Goal: Task Accomplishment & Management: Complete application form

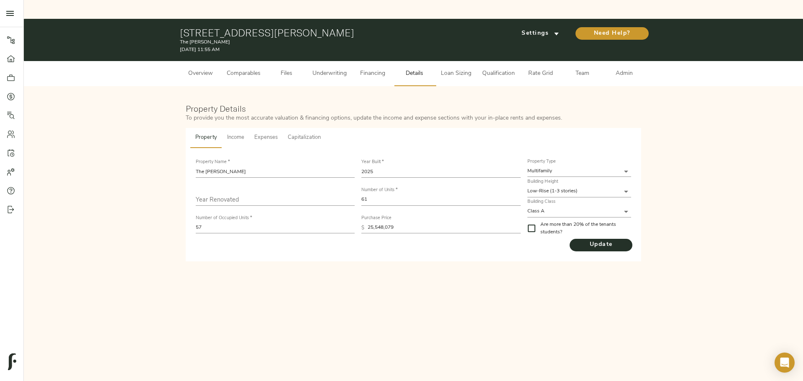
drag, startPoint x: 632, startPoint y: 54, endPoint x: 624, endPoint y: 58, distance: 8.8
click at [632, 69] on span "Admin" at bounding box center [625, 74] width 32 height 10
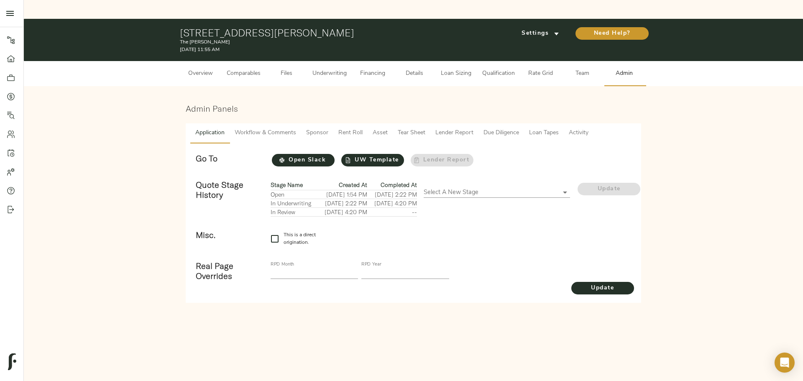
click at [374, 128] on span "Asset" at bounding box center [380, 133] width 15 height 10
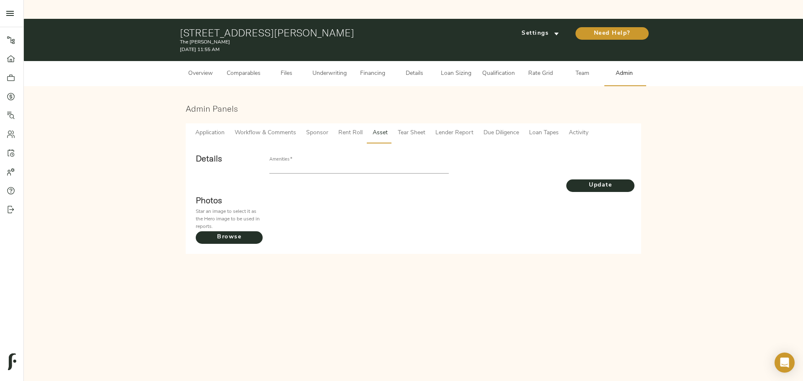
click at [340, 164] on input "text" at bounding box center [358, 169] width 179 height 10
click at [357, 164] on input "Parking, [GEOGRAPHIC_DATA], [GEOGRAPHIC_DATA], Onsite" at bounding box center [358, 169] width 179 height 10
click at [372, 164] on input "Parking, [GEOGRAPHIC_DATA], [GEOGRAPHIC_DATA], Onsite" at bounding box center [358, 169] width 179 height 10
type input "Parking, [GEOGRAPHIC_DATA], [GEOGRAPHIC_DATA], Onsite Super"
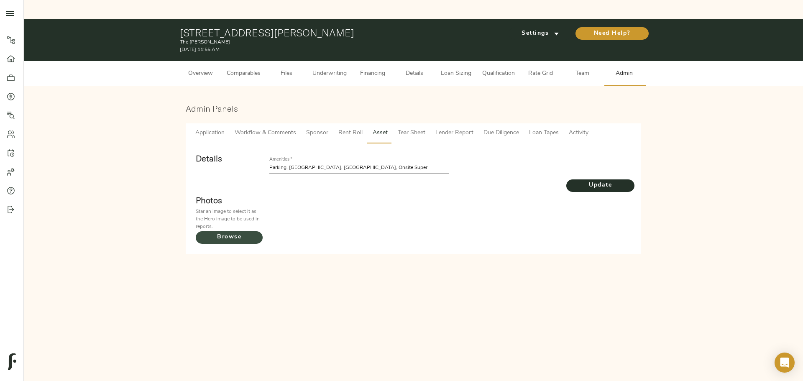
click at [242, 232] on span "Browse" at bounding box center [229, 237] width 67 height 10
click at [0, 0] on input "Browse" at bounding box center [0, 0] width 0 height 0
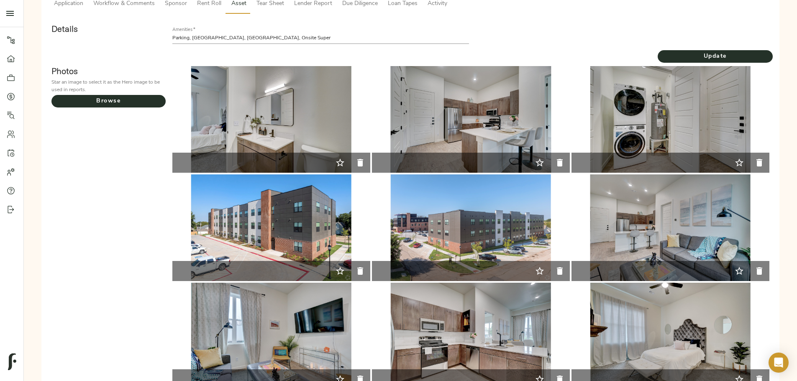
scroll to position [209, 0]
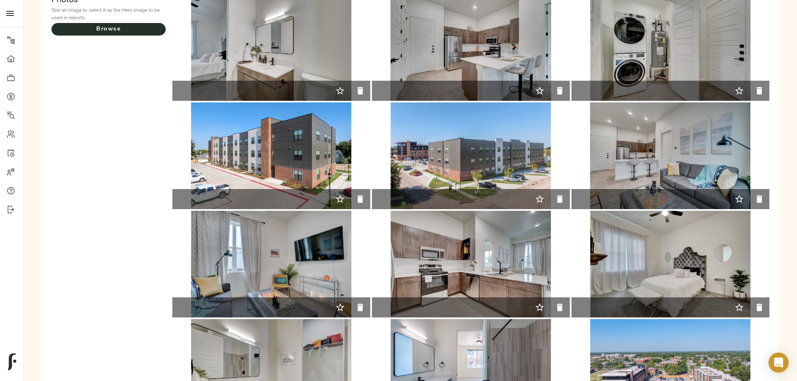
click at [535, 195] on icon "button" at bounding box center [539, 199] width 8 height 8
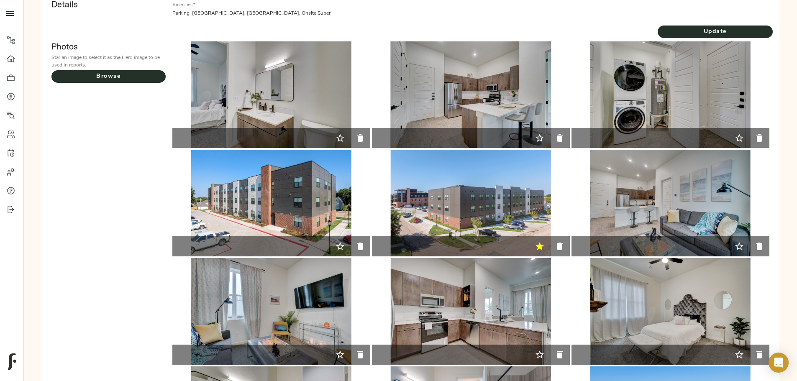
scroll to position [0, 0]
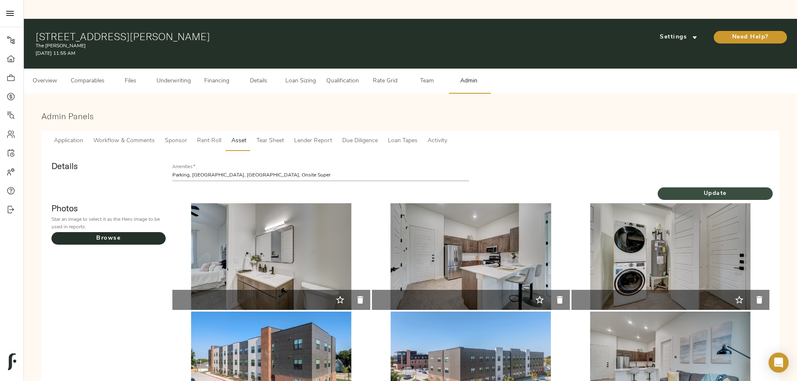
click at [658, 189] on span "Update" at bounding box center [715, 194] width 115 height 10
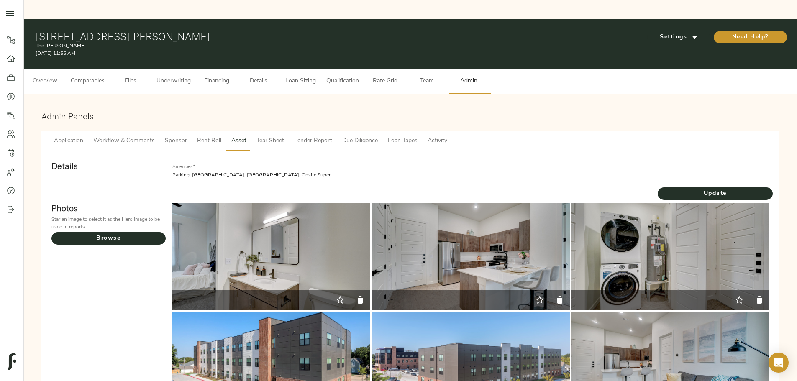
click at [221, 136] on span "Rent Roll" at bounding box center [209, 141] width 24 height 10
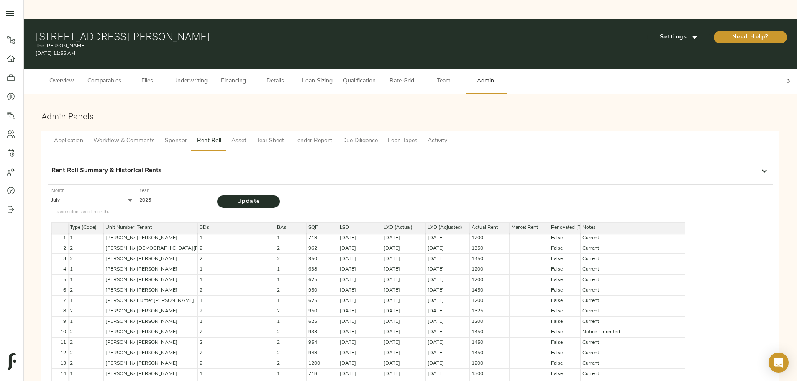
click at [192, 131] on button "Sponsor" at bounding box center [176, 141] width 32 height 20
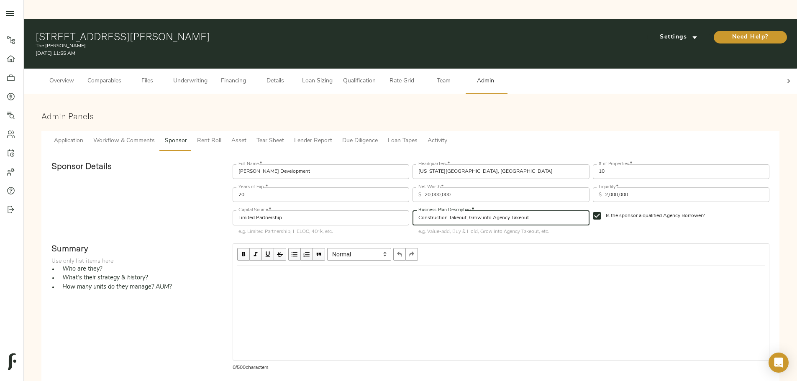
click at [499, 210] on input "Construction Takeout, Grow into Agency Takeout" at bounding box center [500, 217] width 177 height 15
click at [511, 210] on input "Construction Takeout, Grow into Agency Takeout" at bounding box center [500, 217] width 177 height 15
click at [371, 210] on input "Limited Partnership" at bounding box center [321, 217] width 177 height 15
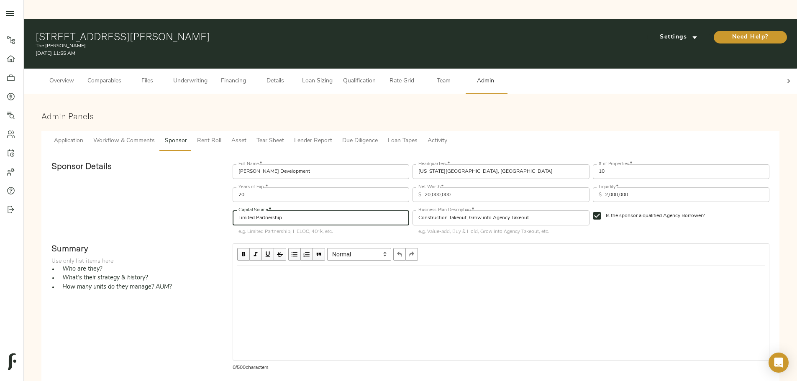
click at [312, 210] on input "Limited Partnership" at bounding box center [321, 217] width 177 height 15
type input "TIF, Limited Partnership"
click at [438, 187] on input "20,000,000" at bounding box center [507, 194] width 164 height 15
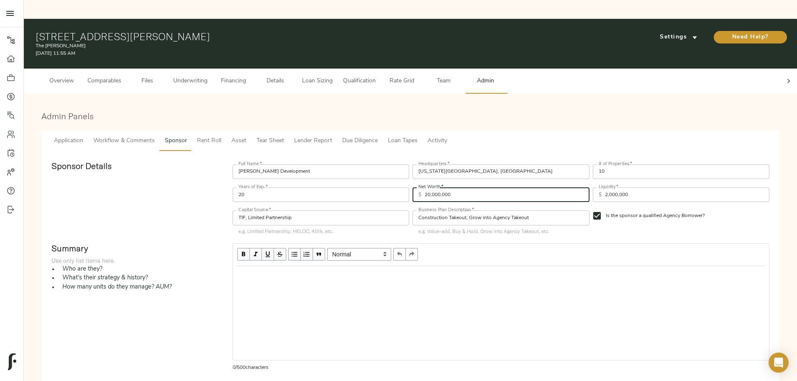
click at [438, 187] on input "20,000,000" at bounding box center [507, 194] width 164 height 15
type input "39,700,000"
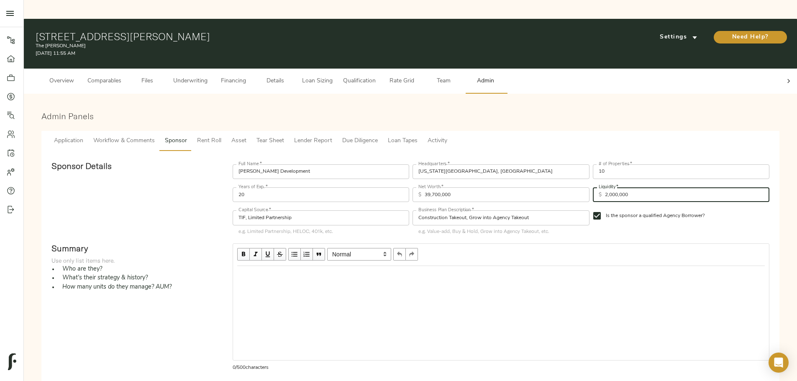
click at [605, 187] on input "2,000,000" at bounding box center [687, 194] width 164 height 15
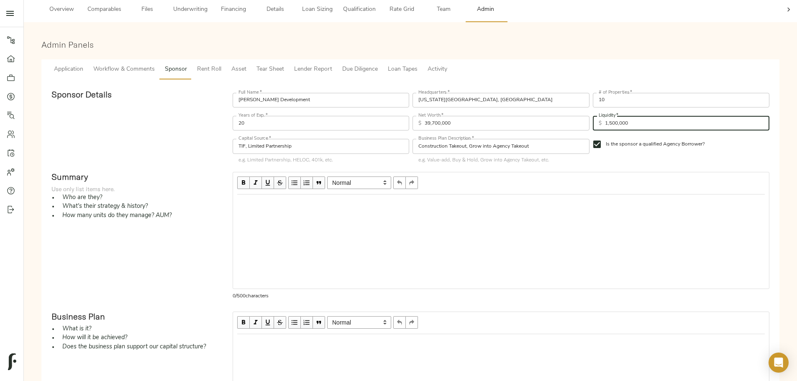
scroll to position [84, 0]
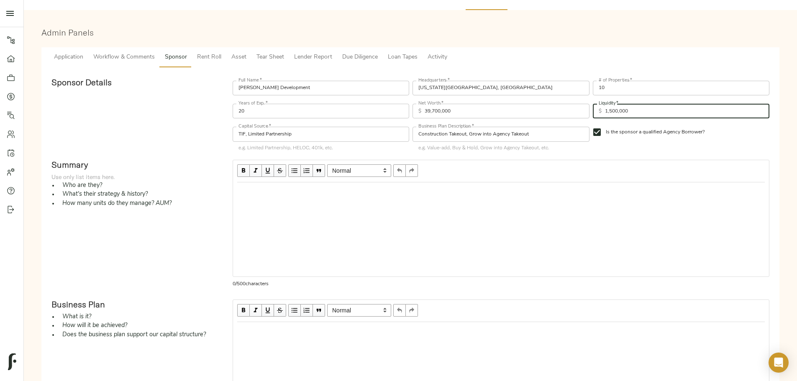
type input "1,500,000"
click at [358, 197] on div "Edit text" at bounding box center [500, 192] width 527 height 10
click at [319, 191] on div "Edit text" at bounding box center [500, 192] width 527 height 10
click at [318, 191] on div "Edit text" at bounding box center [500, 192] width 527 height 10
click at [299, 172] on span "button" at bounding box center [294, 170] width 9 height 9
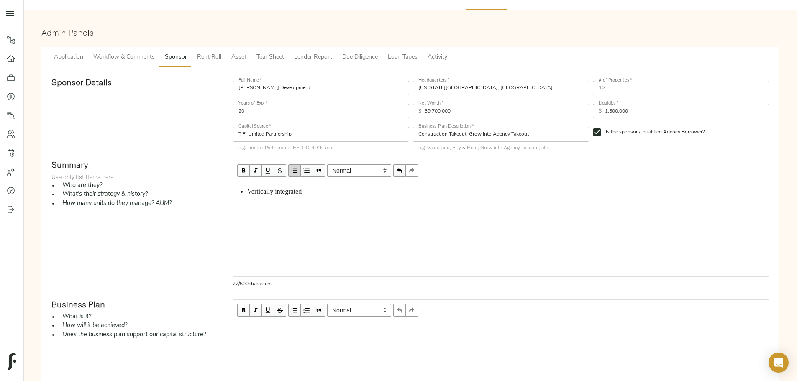
click at [385, 195] on div "Vertically integrated" at bounding box center [505, 192] width 517 height 10
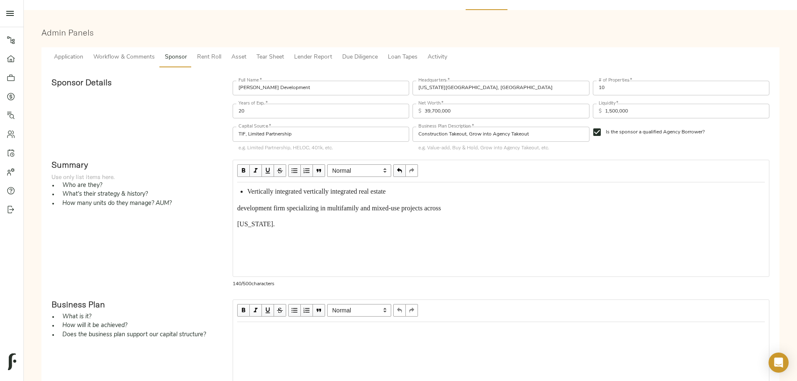
click at [311, 210] on span "development firm specializing in multifamily and mixed-use projects across" at bounding box center [339, 208] width 204 height 7
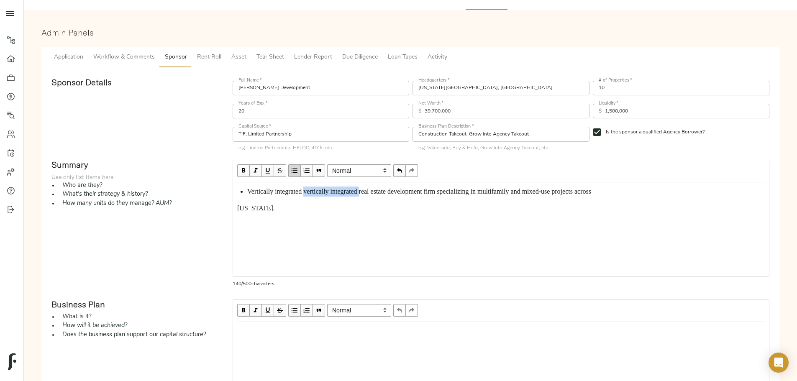
drag, startPoint x: 408, startPoint y: 197, endPoint x: 441, endPoint y: 199, distance: 33.1
click at [441, 197] on div "Vertically integrated vertically integrated real estate development firm specia…" at bounding box center [505, 192] width 517 height 10
click at [275, 212] on span "[US_STATE]." at bounding box center [256, 208] width 38 height 7
click at [378, 197] on div "Vertically integrated real estate development firm specializing in multifamily …" at bounding box center [505, 192] width 517 height 10
click at [320, 193] on span "Vertically integrated real estate development firm specializing in multifamily …" at bounding box center [411, 191] width 328 height 7
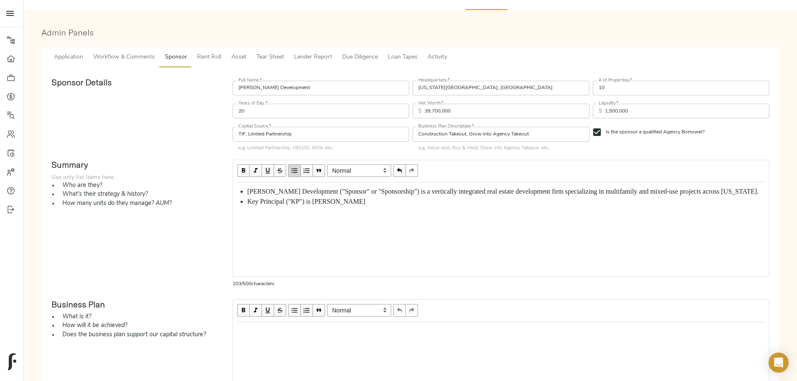
click at [365, 205] on span "Key Principal ("KP") is [PERSON_NAME]" at bounding box center [306, 201] width 118 height 7
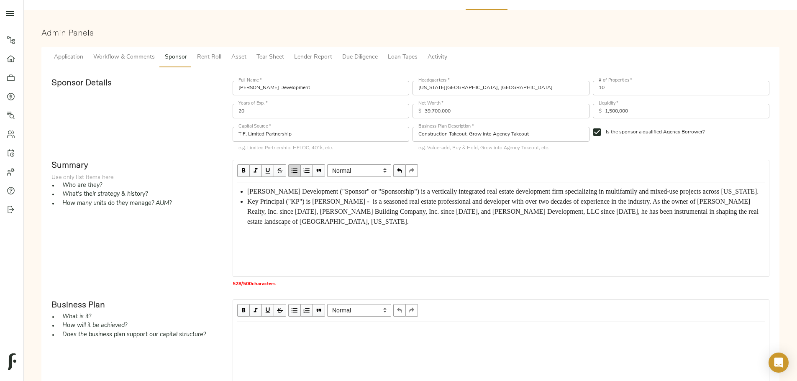
click at [440, 217] on span "Key Principal ("KP") is [PERSON_NAME] - is a seasoned real estate professional …" at bounding box center [503, 211] width 513 height 27
drag, startPoint x: 445, startPoint y: 214, endPoint x: 432, endPoint y: 215, distance: 13.4
click at [432, 215] on span "Key Principal ("KP") is [PERSON_NAME] - is a seasoned real estate professional …" at bounding box center [503, 211] width 513 height 27
click at [536, 227] on div "Key Principal ("KP") is [PERSON_NAME], a seasoned real estate professional and …" at bounding box center [505, 212] width 517 height 30
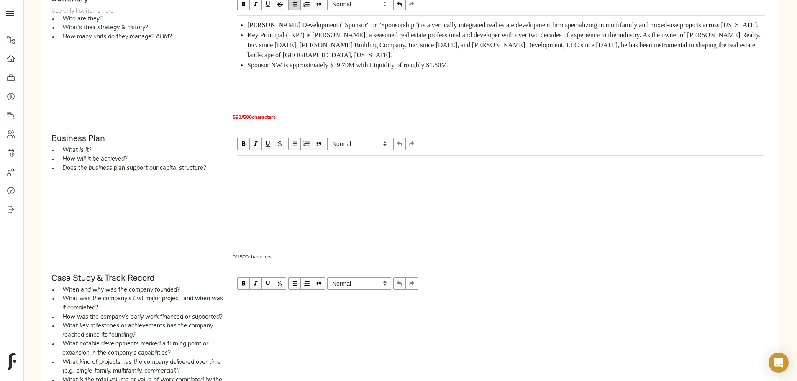
scroll to position [251, 0]
click at [316, 169] on div "Edit text" at bounding box center [500, 164] width 527 height 10
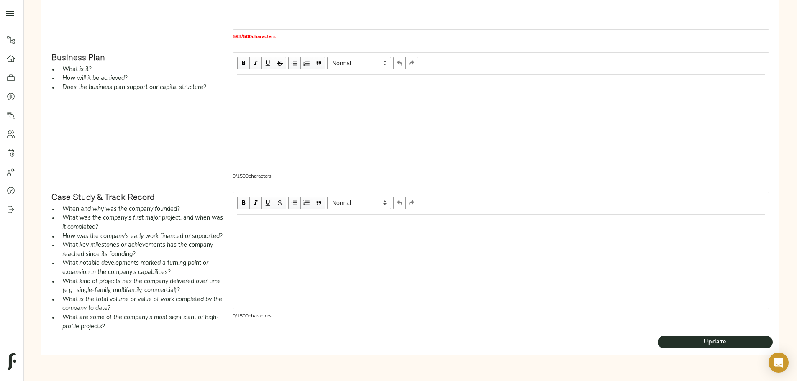
scroll to position [376, 0]
click at [321, 219] on div "Edit text" at bounding box center [500, 224] width 527 height 10
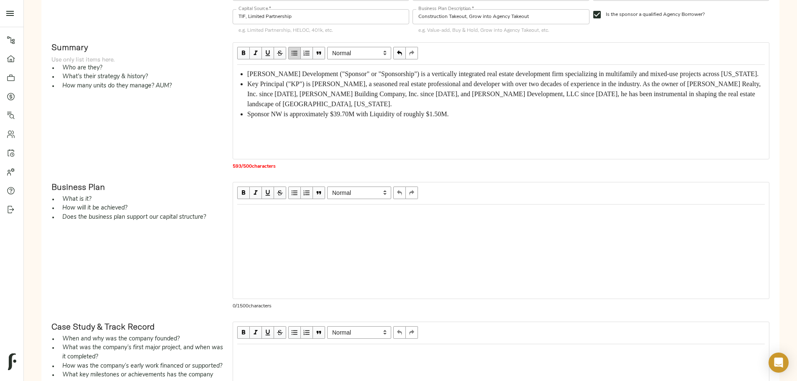
scroll to position [125, 0]
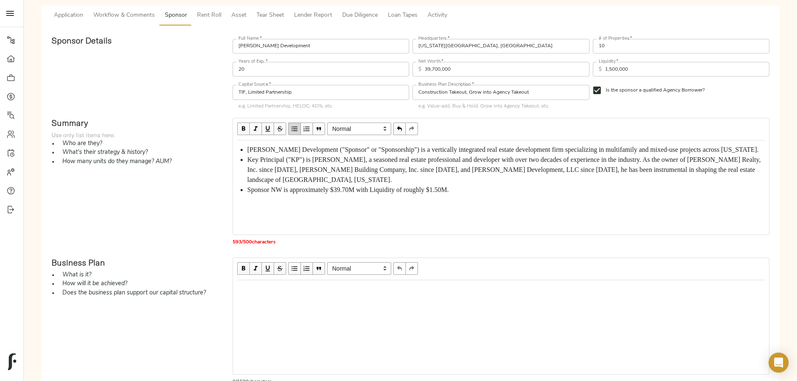
click at [311, 289] on div "Edit text" at bounding box center [500, 289] width 527 height 10
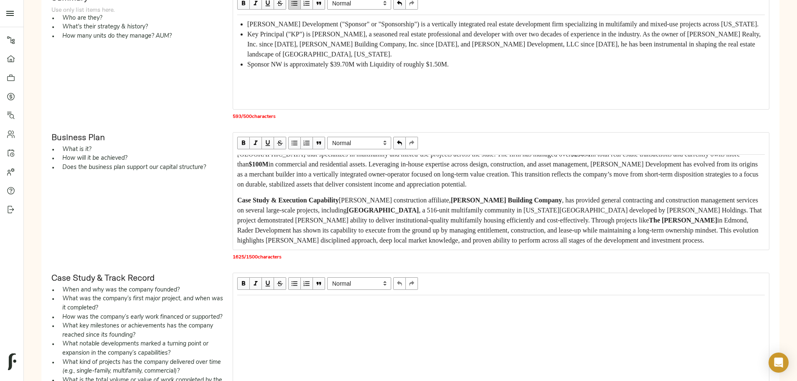
scroll to position [84, 0]
drag, startPoint x: 399, startPoint y: 205, endPoint x: 488, endPoint y: 203, distance: 89.1
click at [488, 203] on div "Case Study & Execution Capability [PERSON_NAME] construction affiliate, [PERSON…" at bounding box center [500, 220] width 527 height 50
drag, startPoint x: 535, startPoint y: 214, endPoint x: 607, endPoint y: 214, distance: 71.5
click at [607, 214] on div "Case Study & Execution Capability [PERSON_NAME] construction affiliate, [PERSON…" at bounding box center [500, 220] width 527 height 50
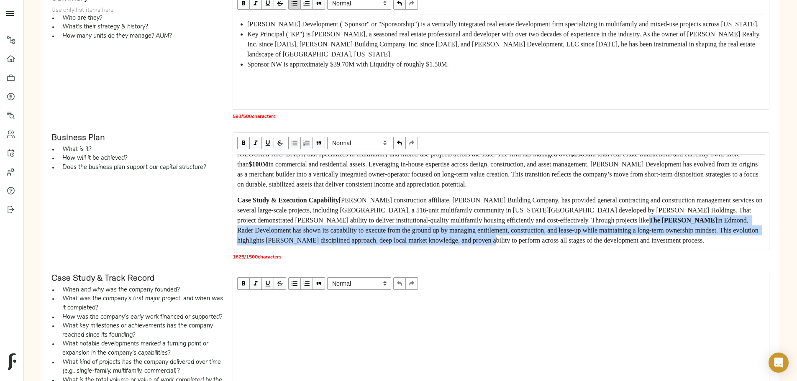
scroll to position [126, 0]
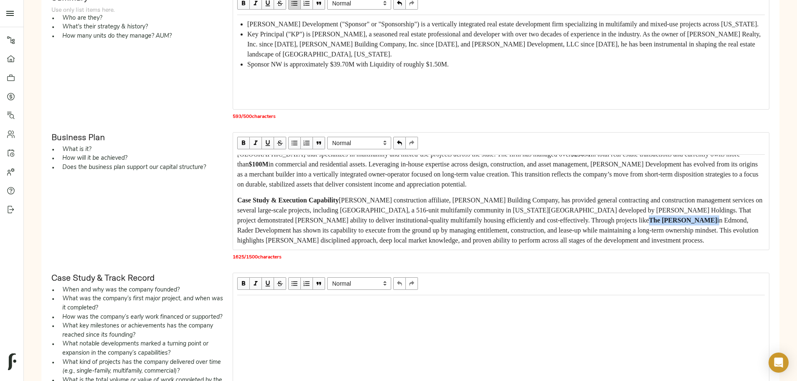
drag, startPoint x: 421, startPoint y: 245, endPoint x: 469, endPoint y: 205, distance: 62.4
click at [469, 205] on div "Case Study & Execution Capability [PERSON_NAME] construction affiliate, [PERSON…" at bounding box center [500, 220] width 527 height 50
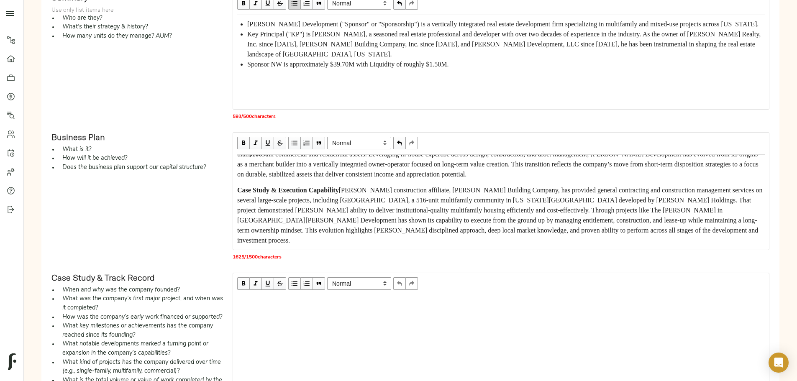
click at [383, 244] on div "Case Study & Execution Capability [PERSON_NAME] construction affiliate, [PERSON…" at bounding box center [500, 215] width 527 height 60
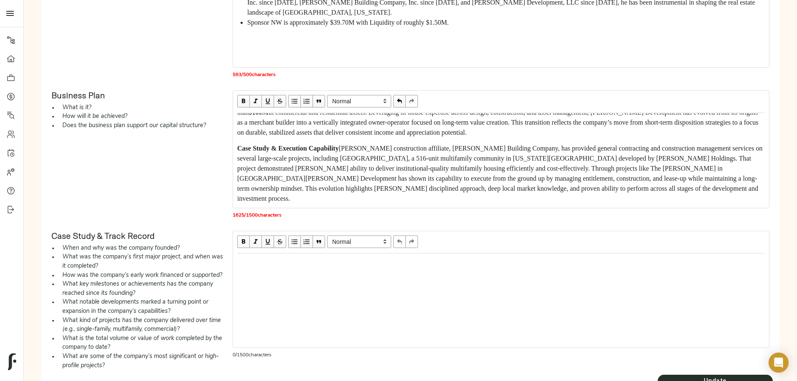
scroll to position [84, 0]
click at [311, 165] on span "[PERSON_NAME] construction affiliate, [PERSON_NAME] Building Company, has provi…" at bounding box center [500, 173] width 527 height 57
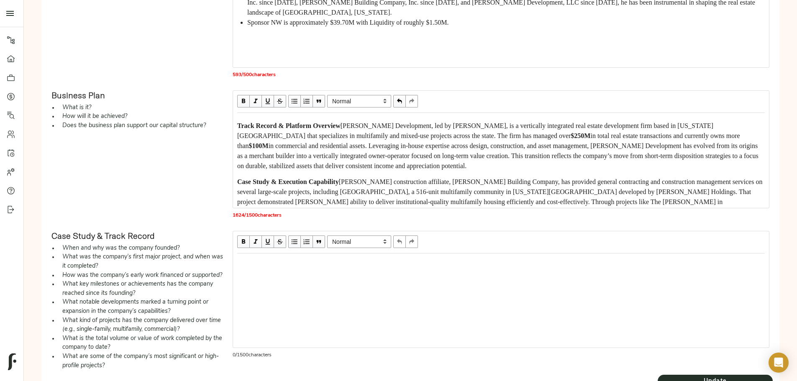
scroll to position [0, 0]
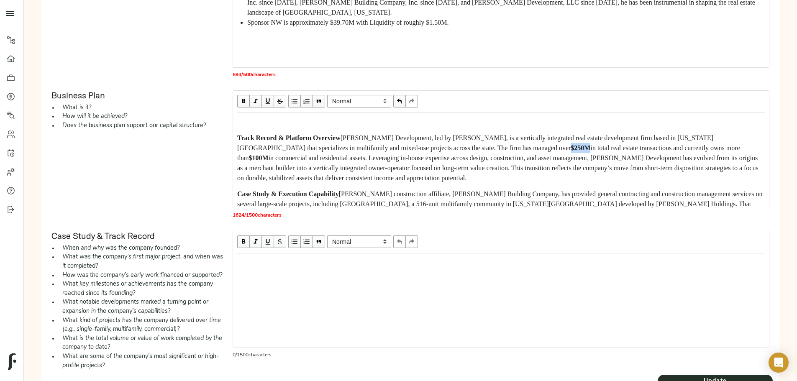
drag, startPoint x: 379, startPoint y: 171, endPoint x: 399, endPoint y: 171, distance: 20.9
click at [571, 151] on span "$250M" at bounding box center [581, 147] width 20 height 7
drag, startPoint x: 585, startPoint y: 169, endPoint x: 606, endPoint y: 170, distance: 21.0
click at [269, 161] on span "$100M" at bounding box center [259, 157] width 20 height 7
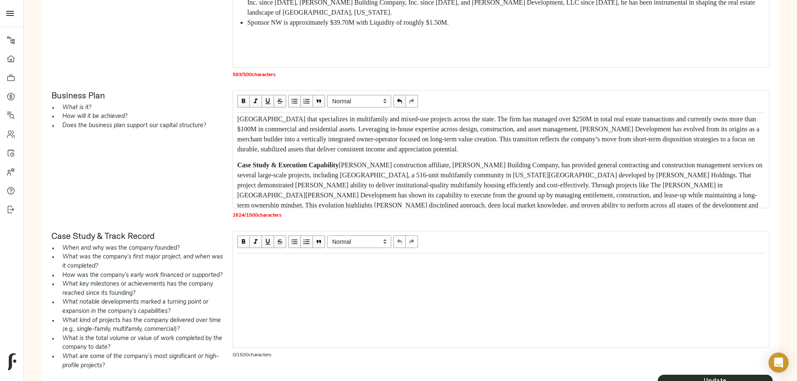
scroll to position [42, 0]
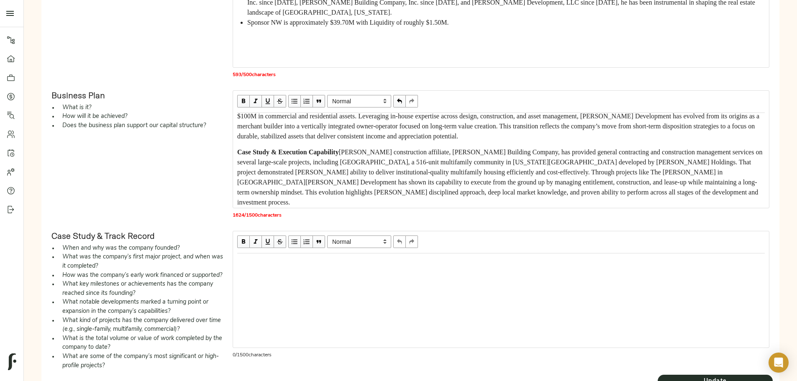
click at [445, 141] on div "Track Record & Platform Overview [PERSON_NAME] Development, led by [PERSON_NAME…" at bounding box center [500, 116] width 527 height 50
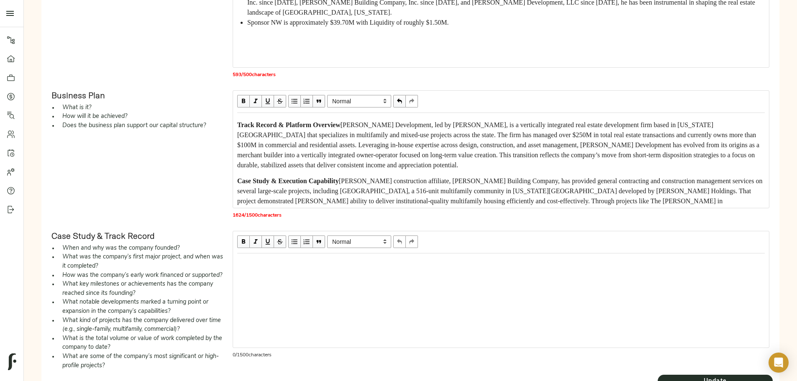
scroll to position [0, 0]
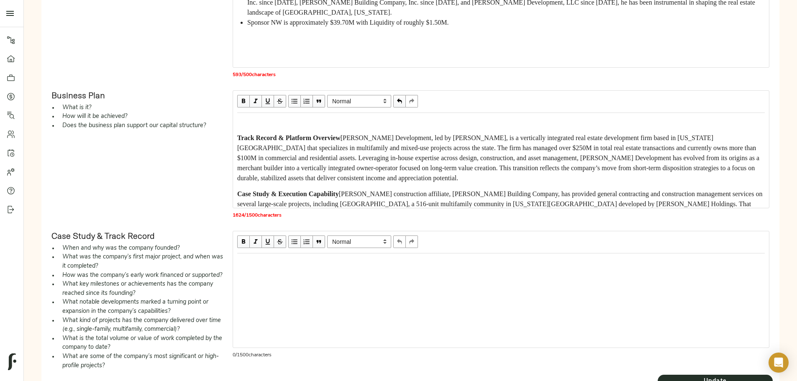
click at [309, 141] on span "Track Record & Platform Overview" at bounding box center [288, 137] width 103 height 7
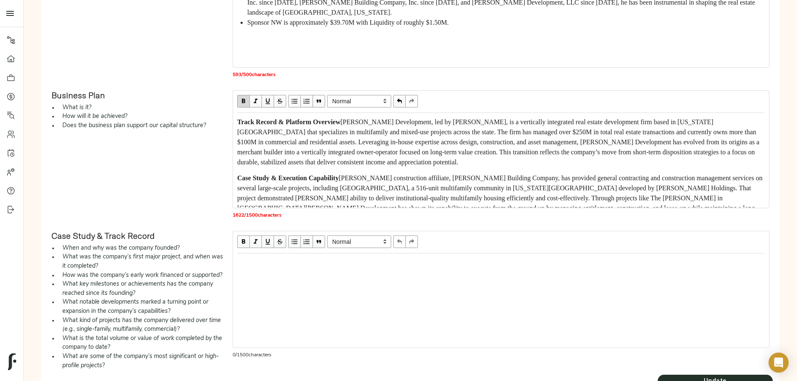
click at [312, 136] on span "[PERSON_NAME] Development, led by [PERSON_NAME], is a vertically integrated rea…" at bounding box center [499, 141] width 524 height 47
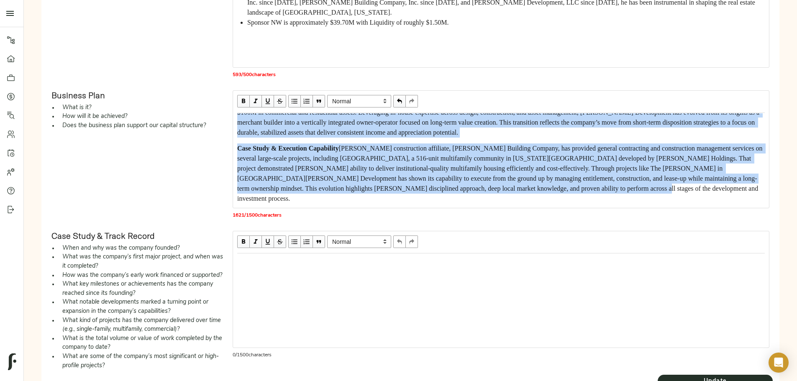
scroll to position [110, 0]
drag, startPoint x: 307, startPoint y: 124, endPoint x: 507, endPoint y: 220, distance: 221.5
click at [507, 220] on div "Normal Heading Large Heading Medium Heading Small Normal Track Record & Platfor…" at bounding box center [501, 157] width 537 height 134
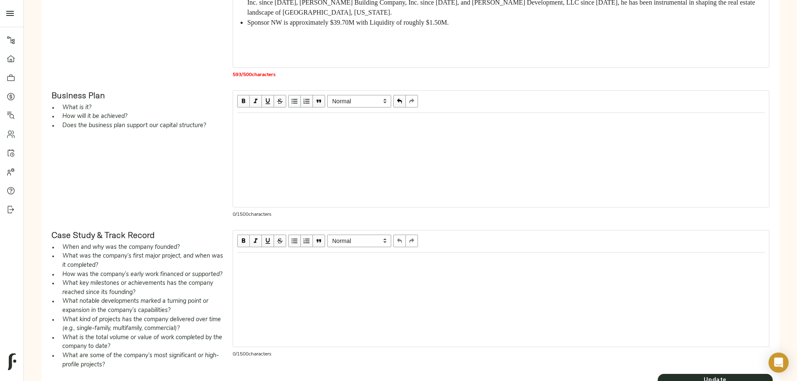
scroll to position [0, 0]
click at [313, 259] on div "Edit text" at bounding box center [500, 262] width 535 height 18
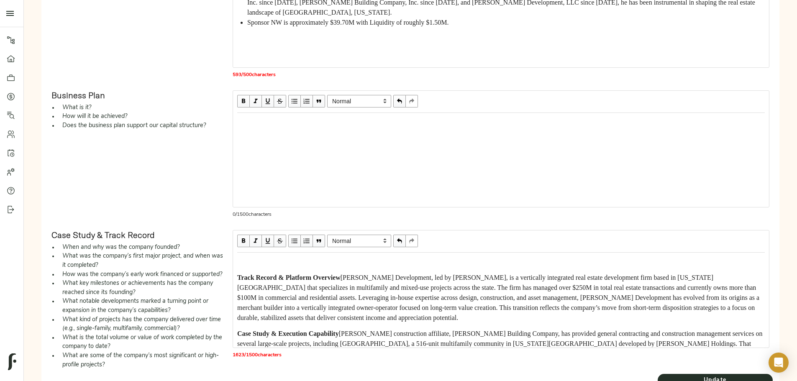
click at [310, 278] on span "Track Record & Platform Overview" at bounding box center [288, 277] width 103 height 7
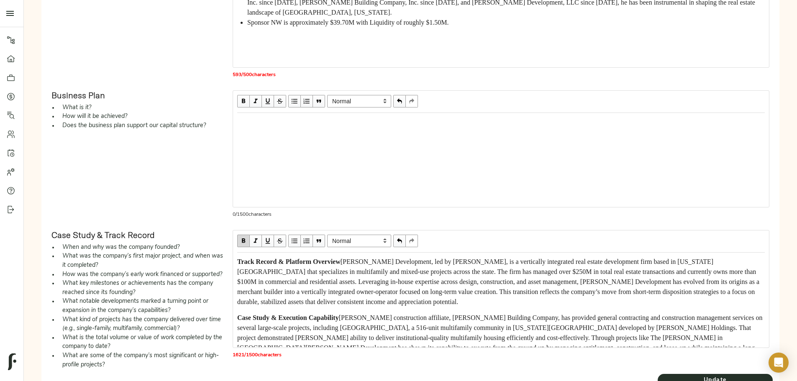
click at [431, 267] on span "[PERSON_NAME] Development, led by [PERSON_NAME], is a vertically integrated rea…" at bounding box center [499, 281] width 524 height 47
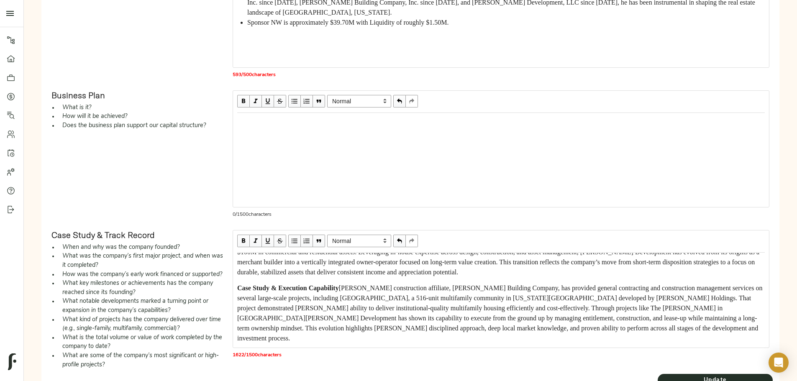
scroll to position [84, 0]
click at [429, 284] on span "[PERSON_NAME] construction affiliate, [PERSON_NAME] Building Company, has provi…" at bounding box center [500, 312] width 527 height 57
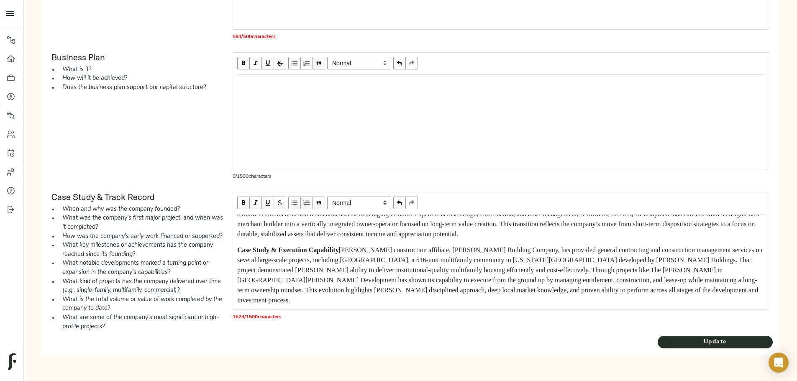
scroll to position [418, 0]
click at [658, 348] on span "Update" at bounding box center [715, 342] width 115 height 10
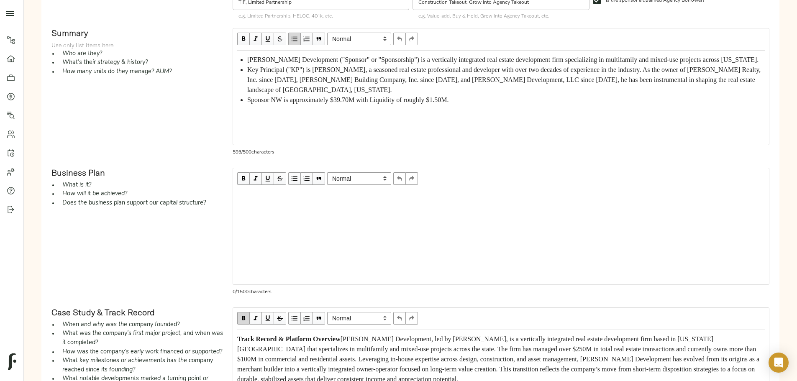
scroll to position [167, 0]
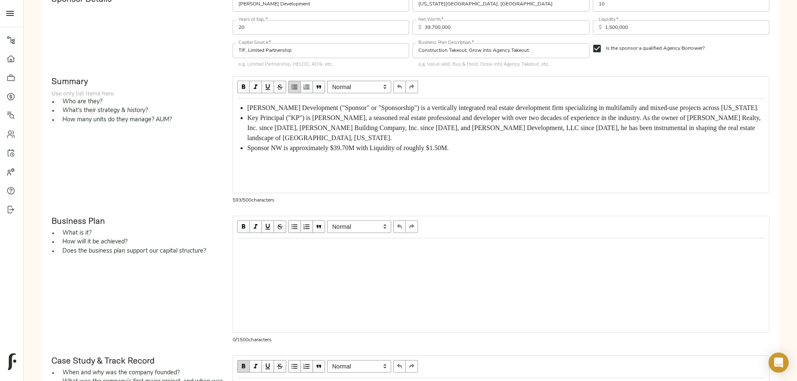
click at [318, 256] on div "Edit text" at bounding box center [500, 248] width 535 height 18
click at [325, 249] on div "Edit text" at bounding box center [500, 248] width 527 height 10
click at [462, 252] on div "The Sponsor broke ground on the Subject Property" at bounding box center [500, 248] width 527 height 10
drag, startPoint x: 348, startPoint y: 251, endPoint x: 396, endPoint y: 251, distance: 47.7
click at [380, 251] on span "The Sponsor broke ground on the Subject Property in" at bounding box center [308, 247] width 143 height 7
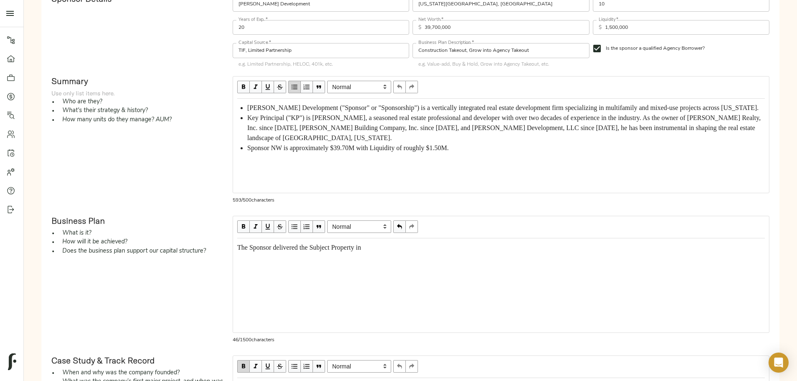
click at [361, 251] on span "The Sponsor delivered the Subject Property in" at bounding box center [299, 247] width 124 height 7
drag, startPoint x: 348, startPoint y: 252, endPoint x: 353, endPoint y: 258, distance: 7.5
click at [348, 251] on span "The Sponsor delivered the Subject Property in" at bounding box center [299, 247] width 124 height 7
click at [469, 252] on div "The Sponsor broke ground on the Subject Property in" at bounding box center [500, 248] width 527 height 10
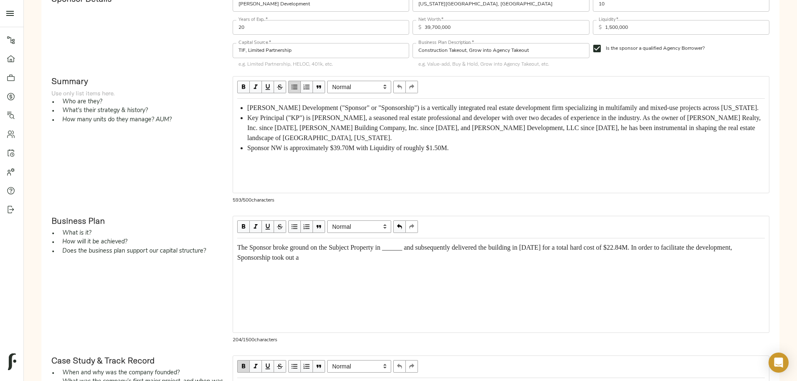
click at [604, 261] on span "The Sponsor broke ground on the Subject Property in ______ and subsequently del…" at bounding box center [485, 252] width 497 height 17
click at [348, 253] on span "The Sponsor broke ground on the Subject Property in ______ and subsequently del…" at bounding box center [485, 252] width 497 height 17
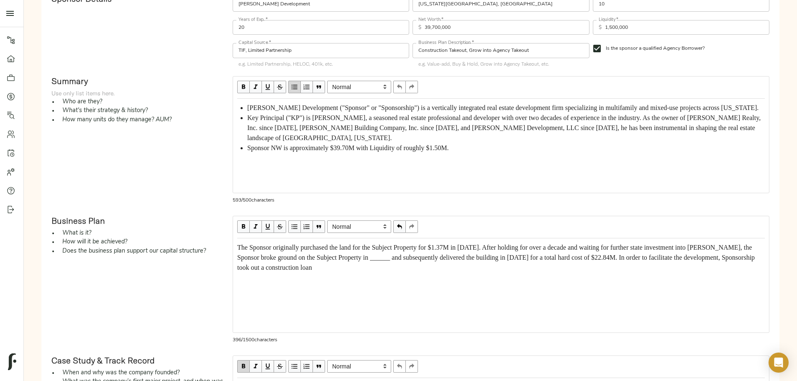
click at [591, 261] on span "The Sponsor originally purchased the land for the Subject Property for $1.37M i…" at bounding box center [496, 257] width 519 height 27
click at [594, 261] on span "The Sponsor originally purchased the land for the Subject Property for $1.37M i…" at bounding box center [495, 257] width 516 height 27
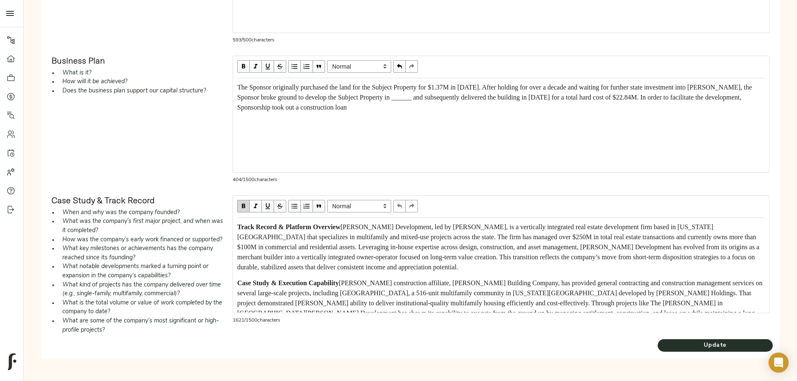
scroll to position [335, 0]
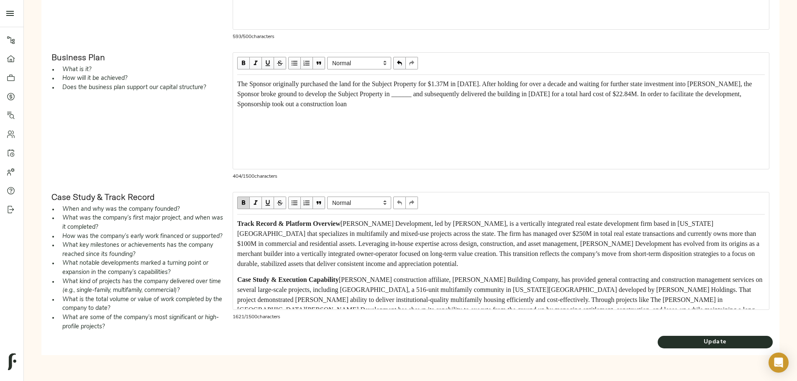
click at [591, 109] on div "The Sponsor originally purchased the land for the Subject Property for $1.37M i…" at bounding box center [500, 94] width 527 height 30
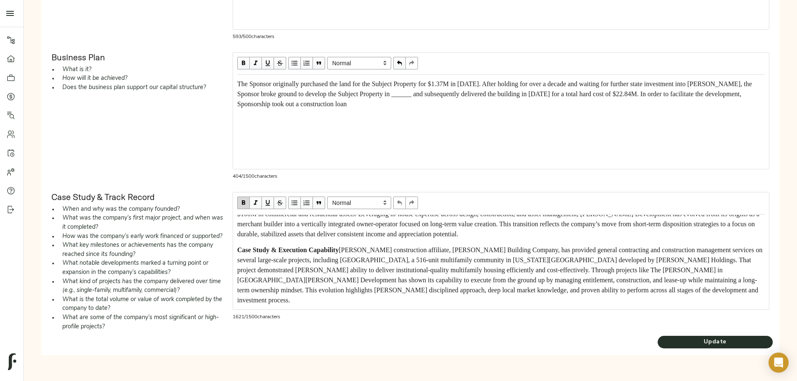
scroll to position [423, 0]
click at [658, 340] on span "Update" at bounding box center [715, 342] width 115 height 10
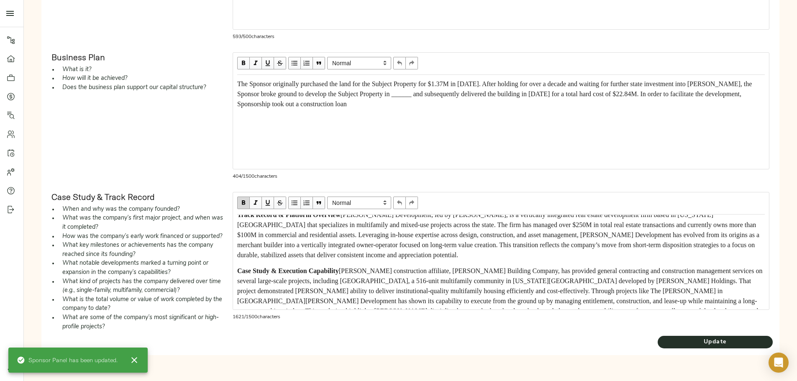
scroll to position [0, 0]
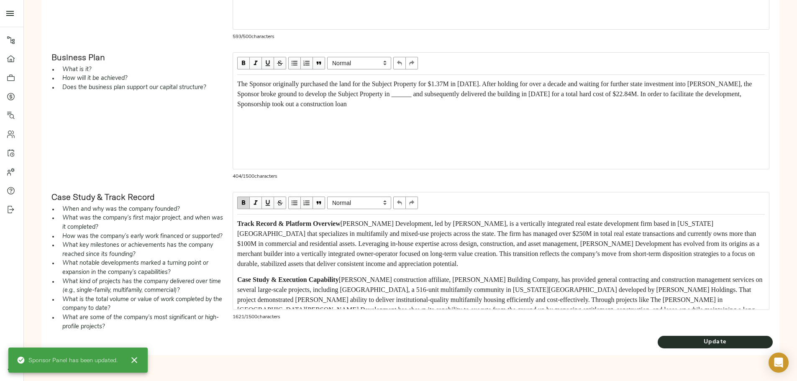
click at [580, 108] on div "The Sponsor originally purchased the land for the Subject Property for $1.37M i…" at bounding box center [500, 94] width 527 height 30
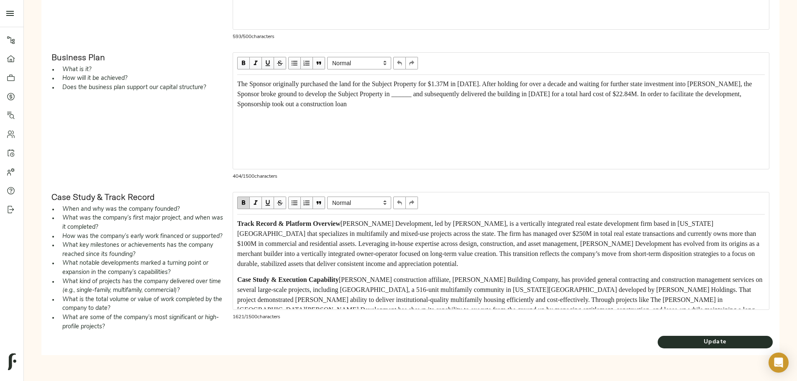
click at [585, 109] on div "The Sponsor originally purchased the land for the Subject Property for $1.37M i…" at bounding box center [500, 94] width 527 height 30
click at [395, 97] on span "The Sponsor originally purchased the land for the Subject Property for $1.37M i…" at bounding box center [495, 93] width 516 height 27
click at [545, 98] on span "The Sponsor originally purchased the land for the Subject Property for $1.37M i…" at bounding box center [495, 93] width 516 height 27
click at [325, 107] on span "The Sponsor originally purchased the land for the Subject Property for $1.37M i…" at bounding box center [495, 93] width 516 height 27
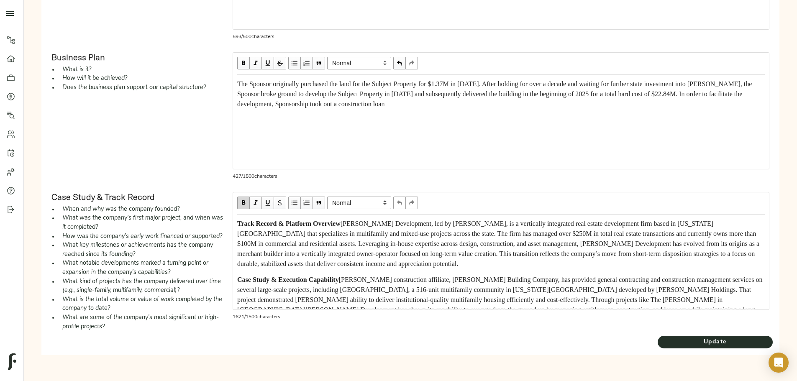
scroll to position [423, 0]
click at [654, 335] on div "Update" at bounding box center [715, 341] width 122 height 20
click at [658, 340] on span "Update" at bounding box center [715, 342] width 115 height 10
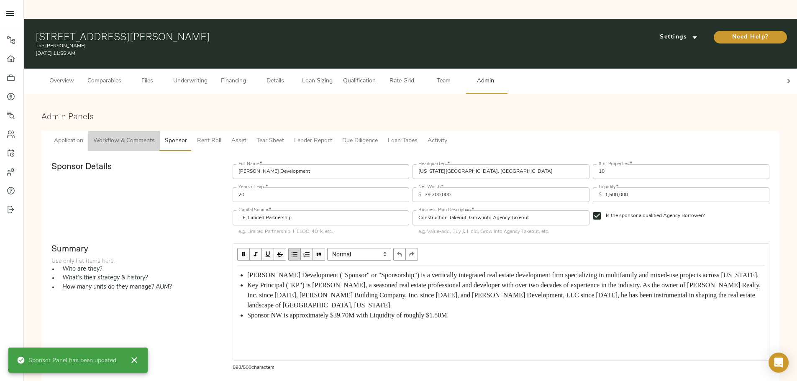
click at [155, 136] on span "Workflow & Comments" at bounding box center [123, 141] width 61 height 10
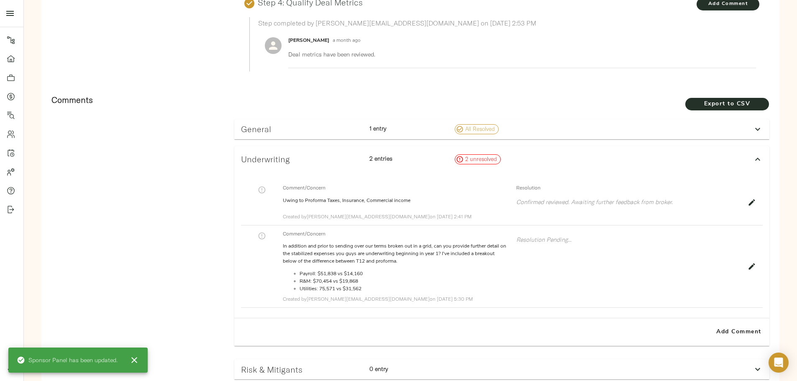
scroll to position [502, 0]
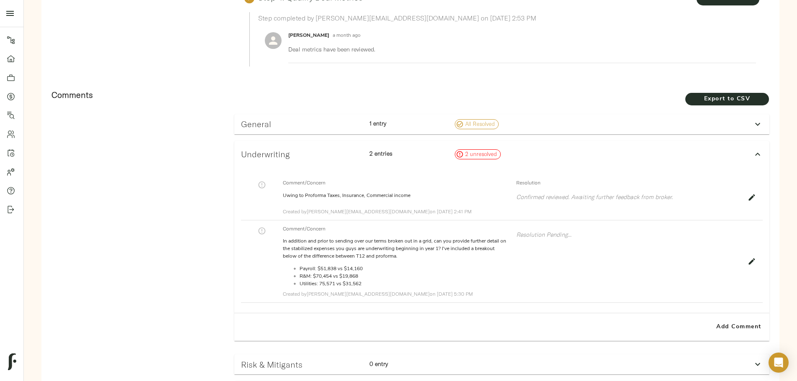
click at [384, 116] on div "1 entry" at bounding box center [409, 124] width 86 height 17
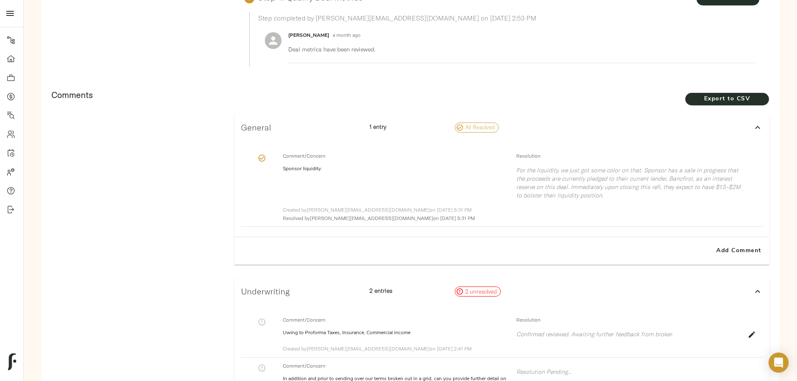
click at [384, 119] on div "1 entry" at bounding box center [409, 127] width 86 height 17
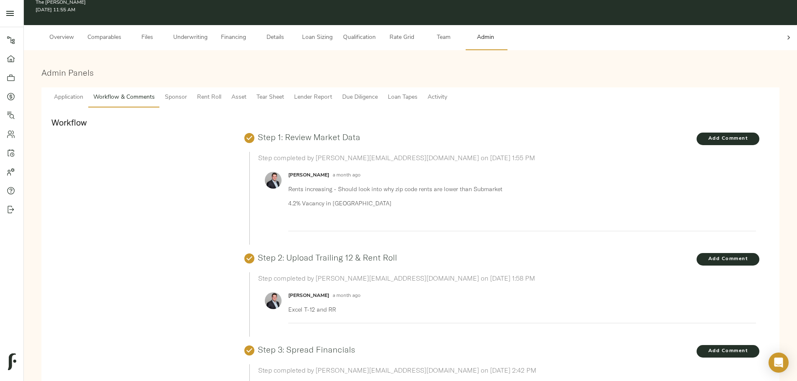
scroll to position [0, 0]
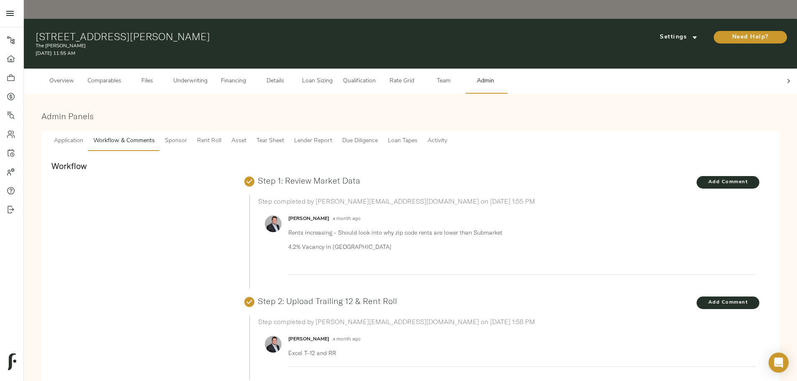
click at [192, 131] on button "Sponsor" at bounding box center [176, 141] width 32 height 20
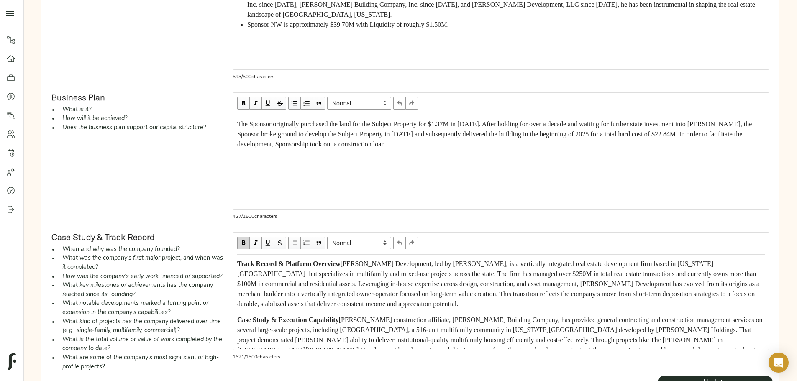
scroll to position [293, 0]
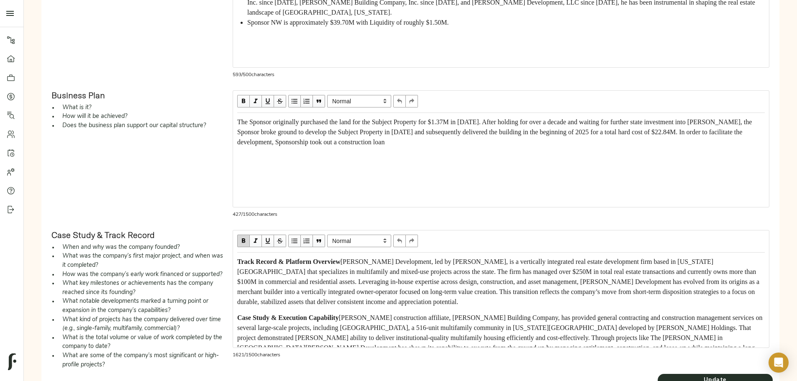
click at [326, 147] on div "The Sponsor originally purchased the land for the Subject Property for $1.37M i…" at bounding box center [500, 132] width 527 height 30
click at [376, 147] on div "The Sponsor originally purchased the land for the Subject Property for $1.37M i…" at bounding box center [500, 132] width 527 height 30
click at [378, 147] on div "The Sponsor originally purchased the land for the Subject Property for $1.37M i…" at bounding box center [500, 132] width 527 height 30
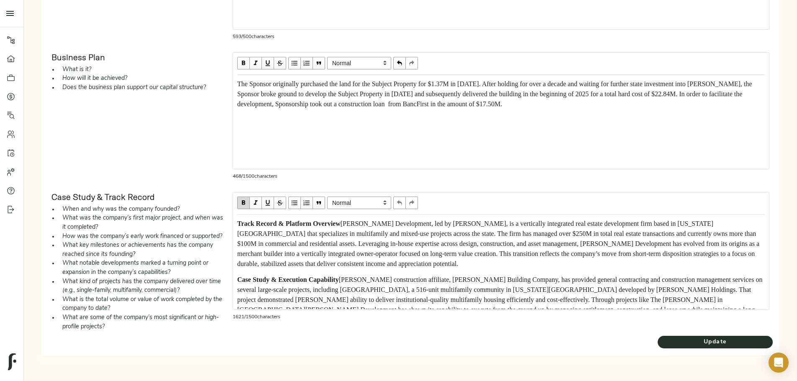
scroll to position [256, 0]
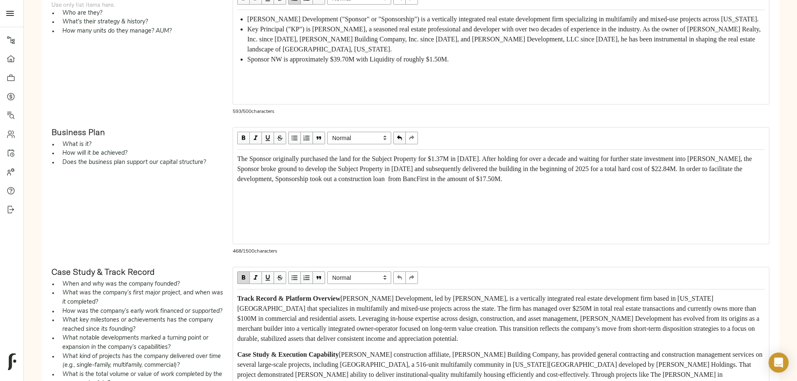
click at [452, 184] on div "The Sponsor originally purchased the land for the Subject Property for $1.37M i…" at bounding box center [500, 169] width 527 height 30
click at [457, 184] on div "The Sponsor originally purchased the land for the Subject Property for $1.37M i…" at bounding box center [500, 169] width 527 height 30
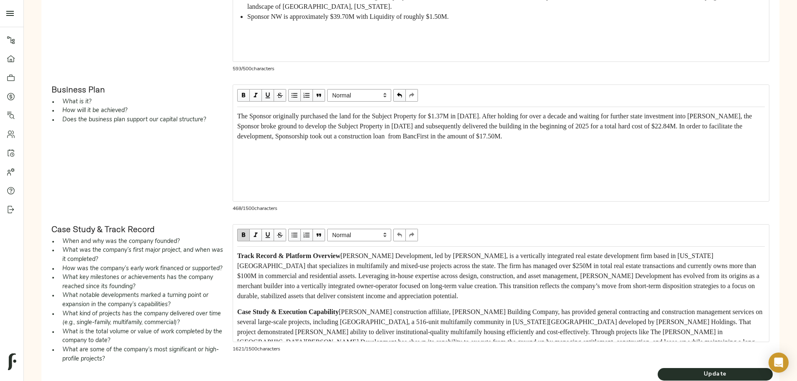
scroll to position [298, 0]
click at [470, 131] on span "The Sponsor originally purchased the land for the Subject Property for $1.37M i…" at bounding box center [495, 126] width 516 height 27
click at [473, 128] on span "The Sponsor originally purchased the land for the Subject Property for $1.37M i…" at bounding box center [495, 126] width 516 height 27
click at [530, 142] on div "The Sponsor originally purchased the land for the Subject Property for $1.37M i…" at bounding box center [500, 127] width 527 height 30
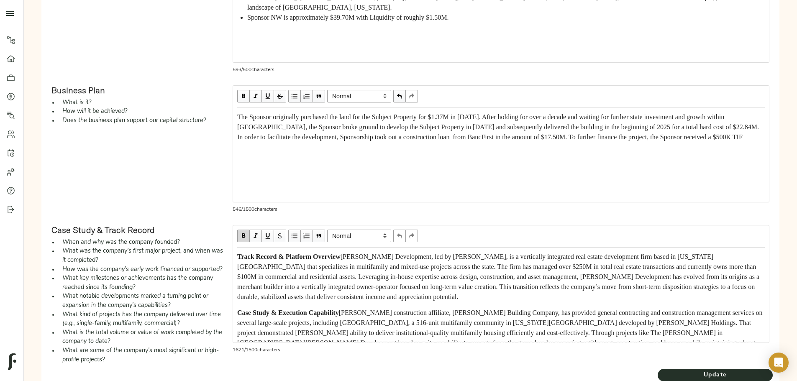
click at [403, 142] on div "The Sponsor originally purchased the land for the Subject Property for $1.37M i…" at bounding box center [500, 127] width 527 height 30
click at [402, 142] on div "The Sponsor originally purchased the land for the Subject Property for $1.37M i…" at bounding box center [500, 127] width 527 height 30
click at [607, 151] on span "The Sponsor originally purchased the land for the Subject Property for $1.37M i…" at bounding box center [498, 131] width 523 height 37
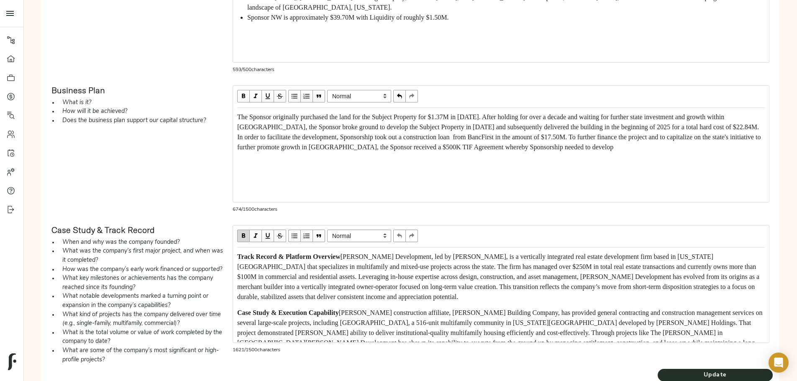
click at [479, 152] on div "The Sponsor originally purchased the land for the Subject Property for $1.37M i…" at bounding box center [500, 132] width 527 height 40
drag, startPoint x: 355, startPoint y: 183, endPoint x: 481, endPoint y: 180, distance: 125.9
click at [481, 152] on div "The Sponsor originally purchased the land for the Subject Property for $1.37M i…" at bounding box center [500, 132] width 527 height 40
click at [361, 152] on div "The Sponsor originally purchased the land for the Subject Property for $1.37M i…" at bounding box center [500, 132] width 527 height 40
click at [328, 151] on span "The Sponsor originally purchased the land for the Subject Property for $1.37M i…" at bounding box center [499, 131] width 525 height 37
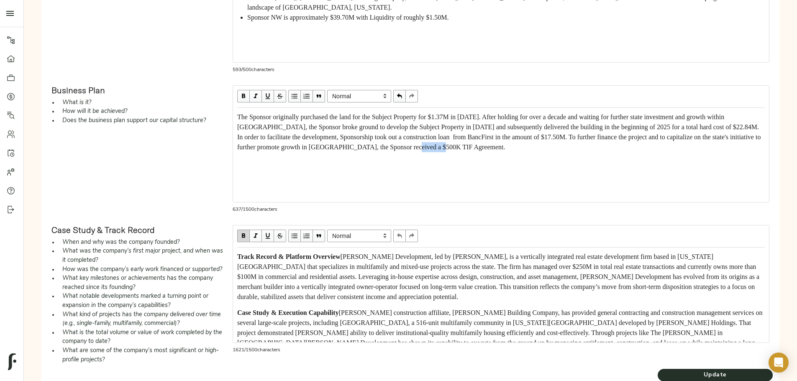
click at [328, 151] on span "The Sponsor originally purchased the land for the Subject Property for $1.37M i…" at bounding box center [499, 131] width 525 height 37
click at [595, 151] on span "The Sponsor originally purchased the land for the Subject Property for $1.37M i…" at bounding box center [499, 131] width 525 height 37
click at [310, 151] on span "The Sponsor originally purchased the land for the Subject Property for $1.37M i…" at bounding box center [499, 131] width 525 height 37
click at [361, 152] on div "The Sponsor originally purchased the land for the Subject Property for $1.37M i…" at bounding box center [500, 132] width 527 height 40
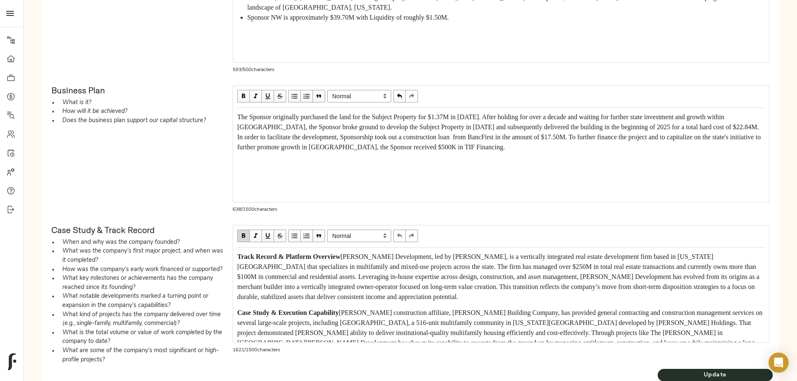
click at [365, 152] on div "The Sponsor originally purchased the land for the Subject Property for $1.37M i…" at bounding box center [500, 132] width 527 height 40
click at [355, 152] on div "The Sponsor originally purchased the land for the Subject Property for $1.37M i…" at bounding box center [500, 132] width 527 height 40
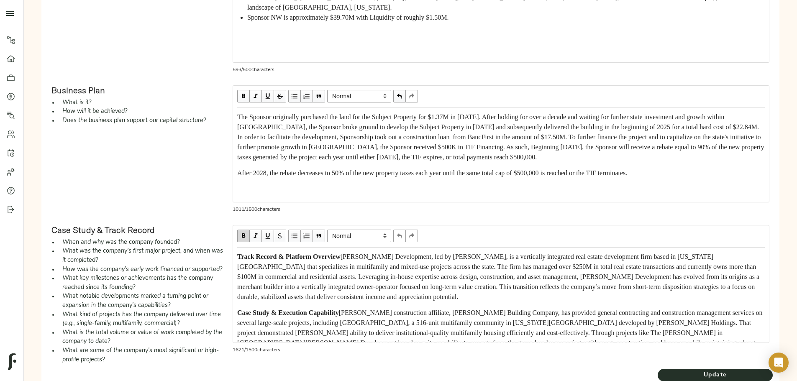
click at [310, 177] on span "After 2028, the rebate decreases to 50% of the new property taxes each year unt…" at bounding box center [432, 172] width 390 height 7
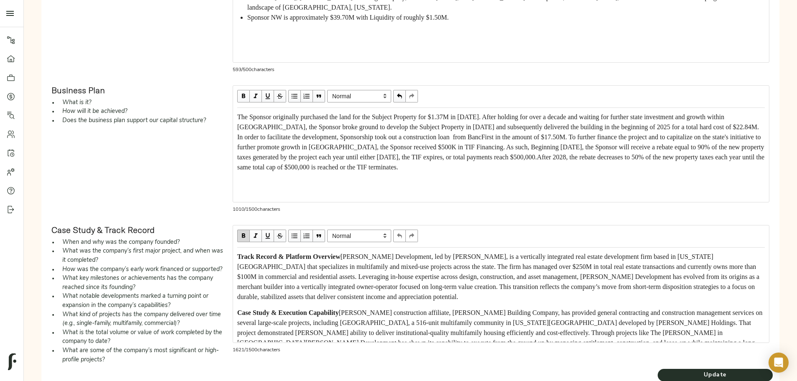
scroll to position [14, 0]
click at [439, 168] on span "The Sponsor originally purchased the land for the Subject Property for $1.37M i…" at bounding box center [501, 141] width 529 height 57
drag, startPoint x: 555, startPoint y: 168, endPoint x: 587, endPoint y: 168, distance: 31.4
click at [587, 168] on span "The Sponsor originally purchased the land for the Subject Property for $1.37M i…" at bounding box center [500, 141] width 527 height 57
click at [512, 167] on span "The Sponsor originally purchased the land for the Subject Property for $1.37M i…" at bounding box center [499, 141] width 525 height 57
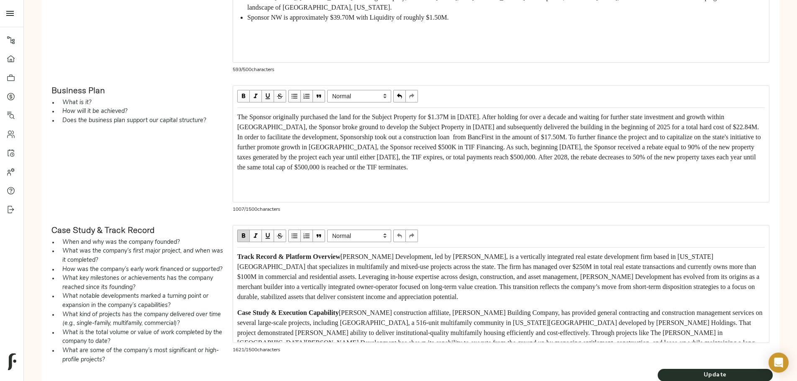
click at [514, 169] on span "The Sponsor originally purchased the land for the Subject Property for $1.37M i…" at bounding box center [499, 141] width 525 height 57
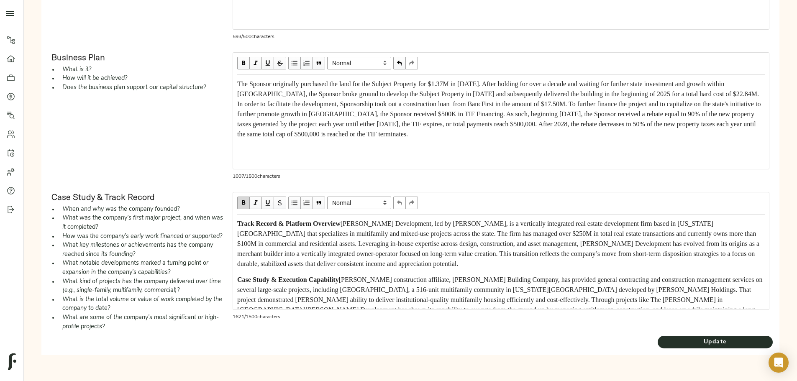
scroll to position [0, 0]
